Goal: Information Seeking & Learning: Find specific page/section

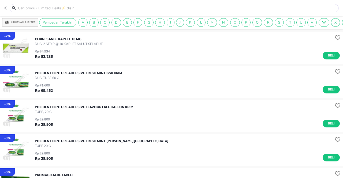
click at [4, 6] on icon "button" at bounding box center [6, 8] width 4 height 4
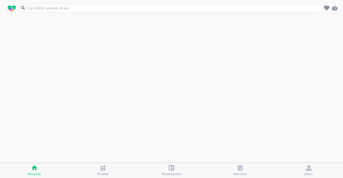
click at [82, 8] on input "text" at bounding box center [174, 8] width 294 height 6
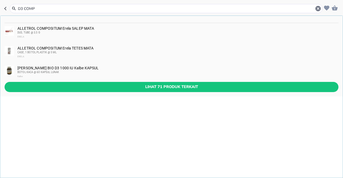
type input "D3 COMP"
click at [100, 85] on span "Lihat 71 produk terkait" at bounding box center [171, 87] width 325 height 7
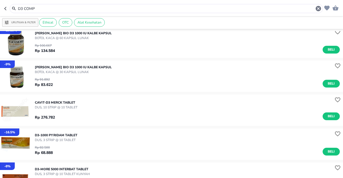
scroll to position [98, 0]
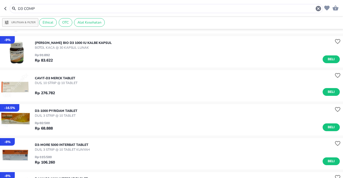
click at [84, 8] on input "D3 COMP" at bounding box center [165, 9] width 297 height 6
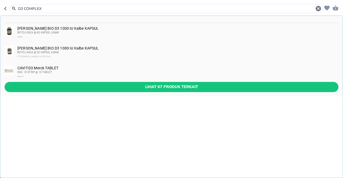
type input "D3 COMPLEX"
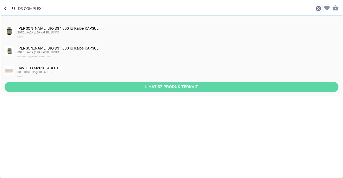
click at [90, 89] on span "Lihat 67 produk terkait" at bounding box center [171, 87] width 325 height 7
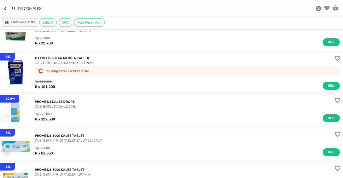
scroll to position [803, 0]
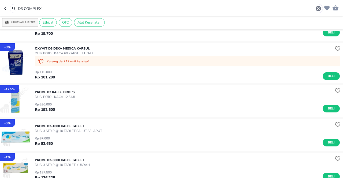
click at [73, 9] on input "D3 COMPLEX" at bounding box center [165, 9] width 297 height 6
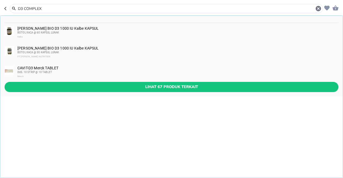
click at [73, 9] on input "D3 COMPLEX" at bounding box center [165, 9] width 297 height 6
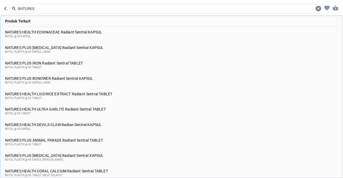
click at [63, 10] on input "BATURES" at bounding box center [165, 9] width 297 height 6
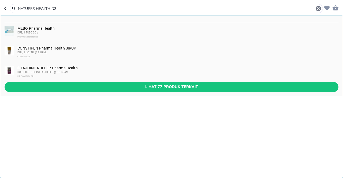
type input "NATURES HEALTH D3"
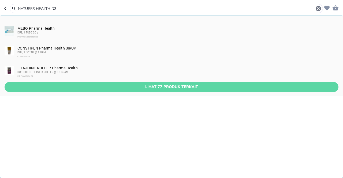
click at [83, 82] on button "Lihat 77 produk terkait" at bounding box center [171, 87] width 333 height 10
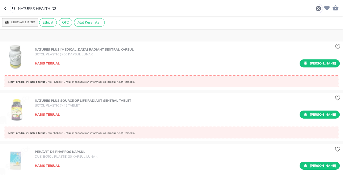
scroll to position [2621, 0]
